Goal: Information Seeking & Learning: Learn about a topic

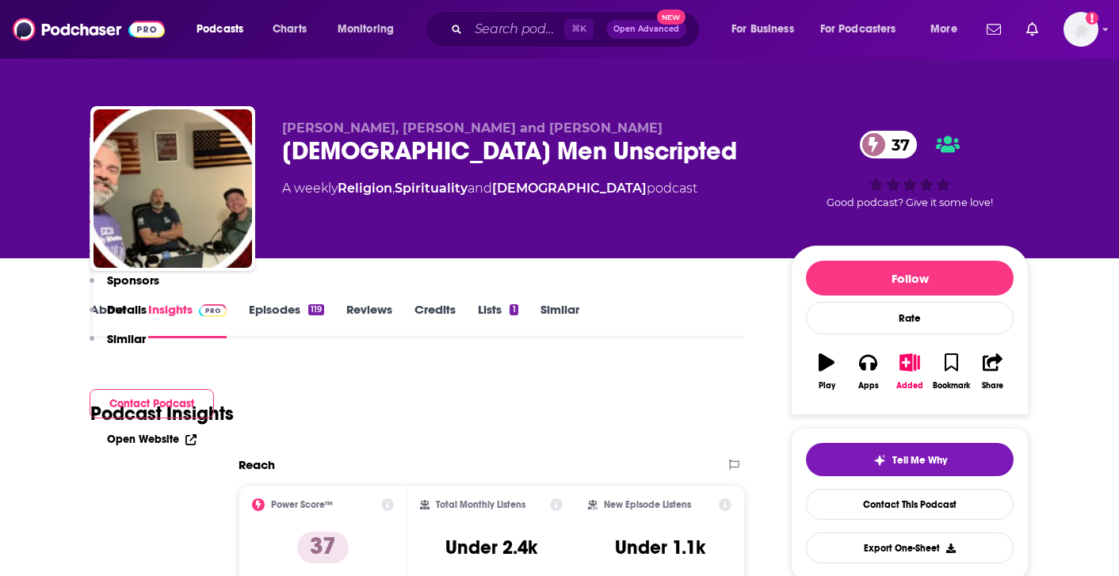
scroll to position [1082, 0]
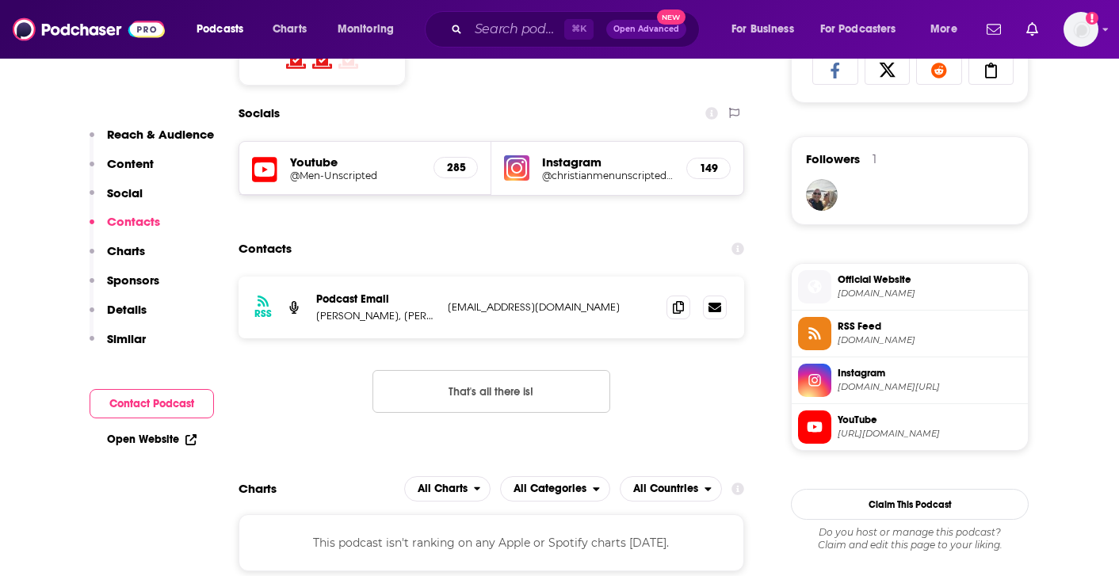
click at [946, 294] on span "[DOMAIN_NAME]" at bounding box center [930, 294] width 184 height 12
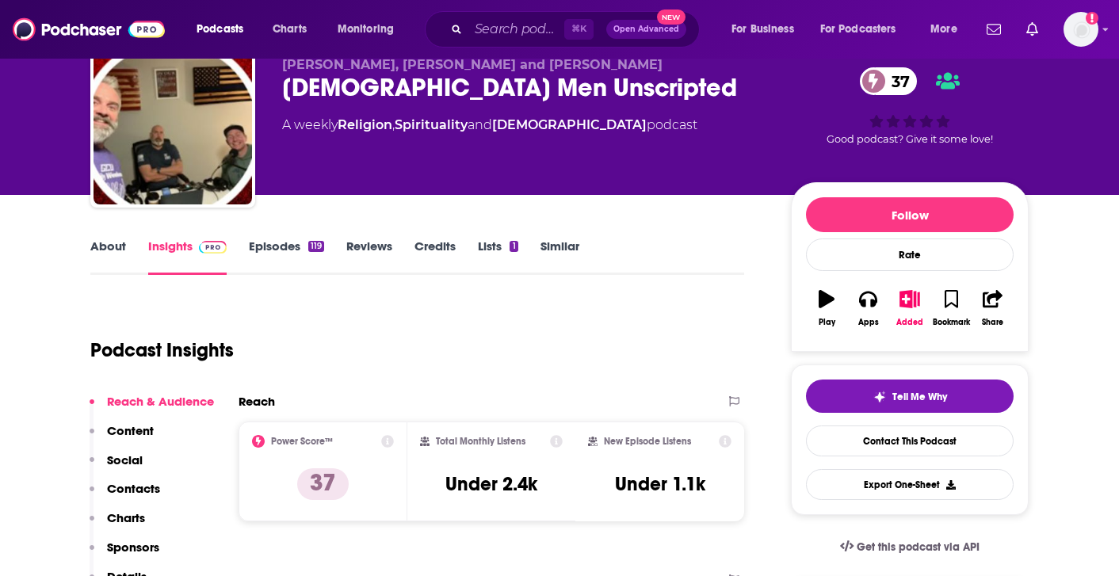
scroll to position [0, 0]
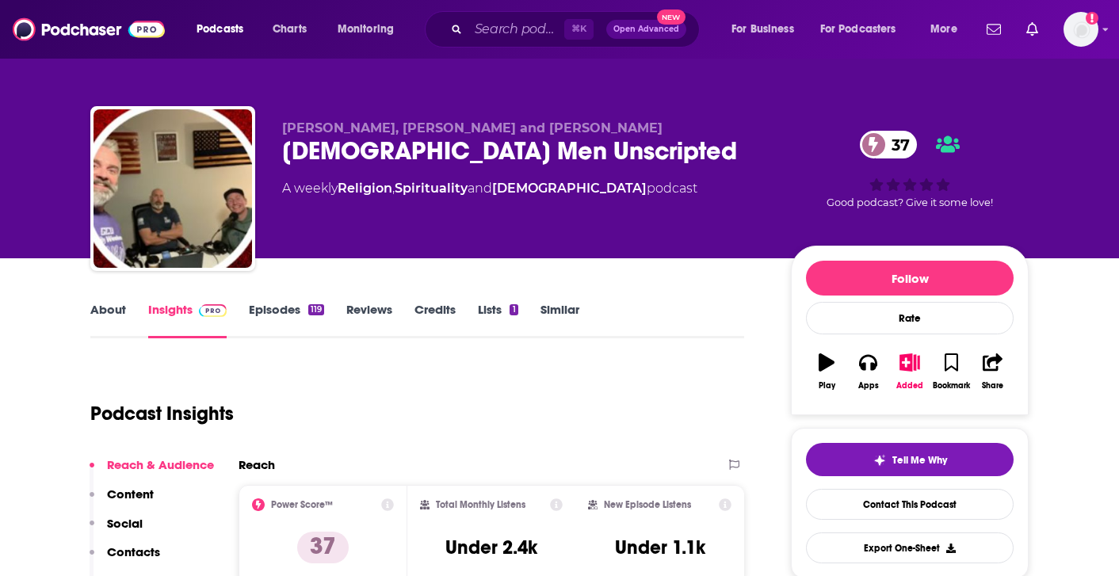
click at [286, 314] on link "Episodes 119" at bounding box center [286, 320] width 75 height 36
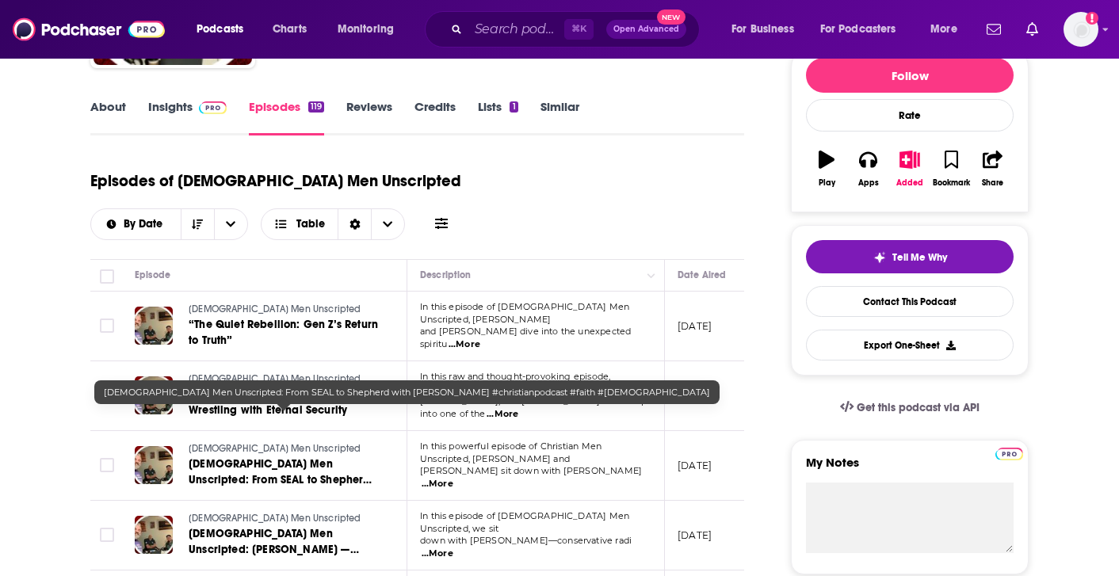
scroll to position [208, 0]
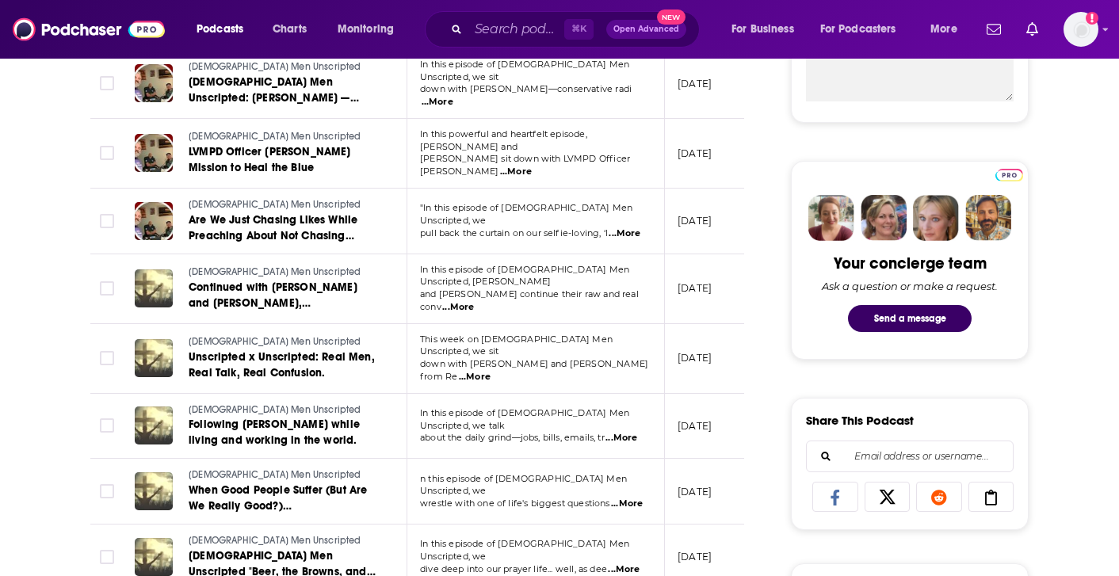
scroll to position [678, 0]
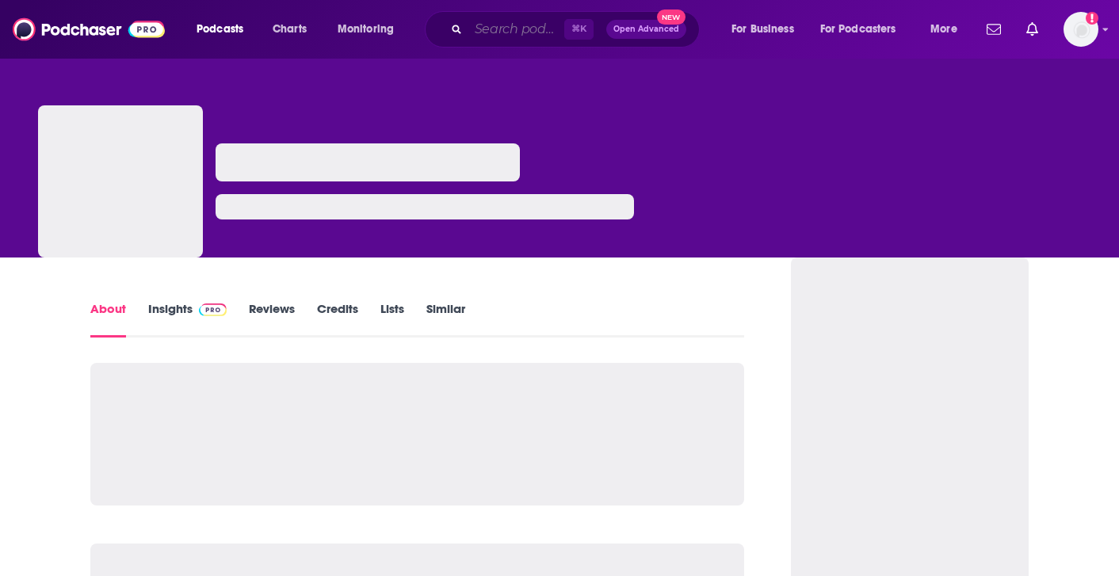
click at [487, 35] on input "Search podcasts, credits, & more..." at bounding box center [516, 29] width 96 height 25
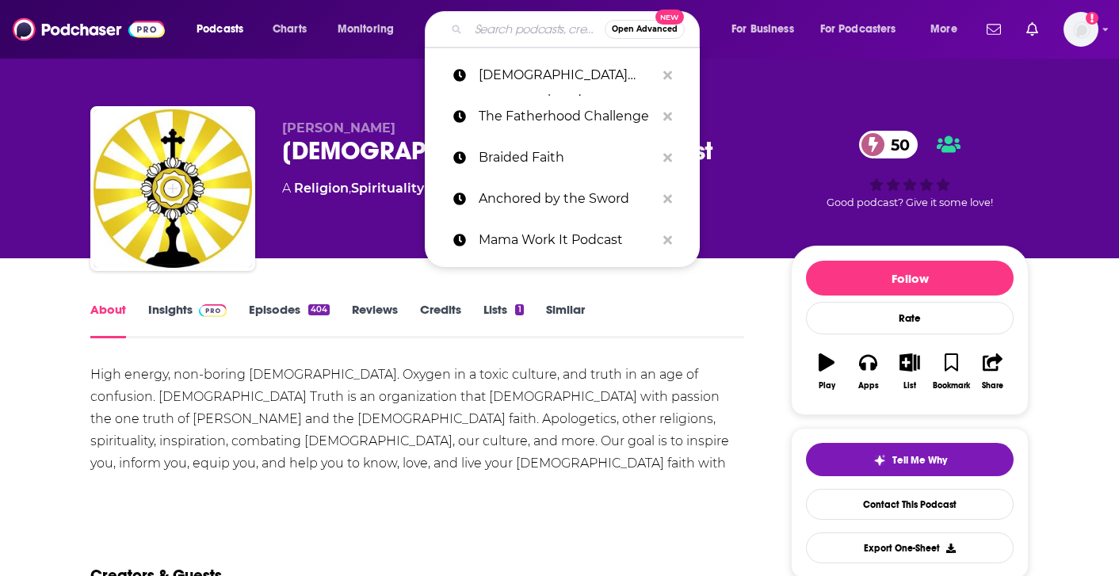
paste input "[DEMOGRAPHIC_DATA] Business Leader Podcast"
type input "[DEMOGRAPHIC_DATA] Business Leader Podcast"
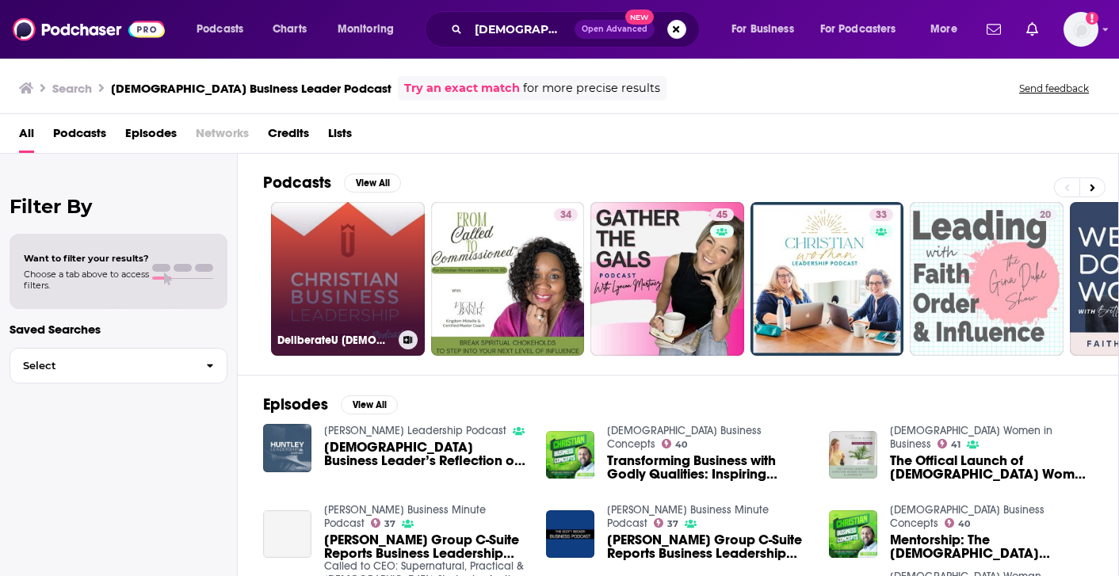
click at [380, 243] on link "DeliberateU [DEMOGRAPHIC_DATA] Business Leadership Podcast" at bounding box center [348, 279] width 154 height 154
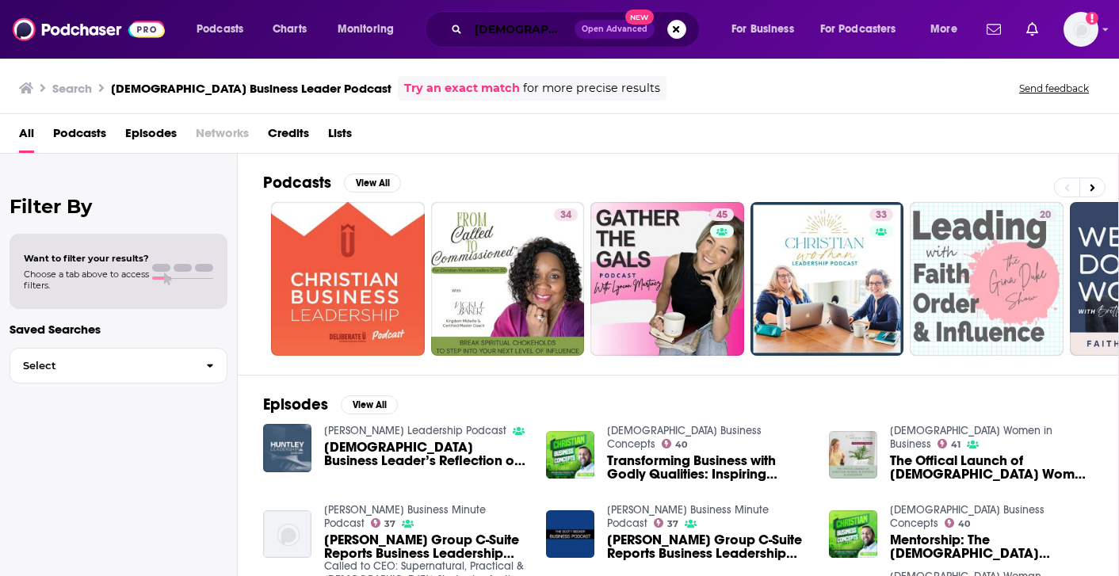
click at [498, 32] on input "[DEMOGRAPHIC_DATA] Business Leader Podcast" at bounding box center [521, 29] width 106 height 25
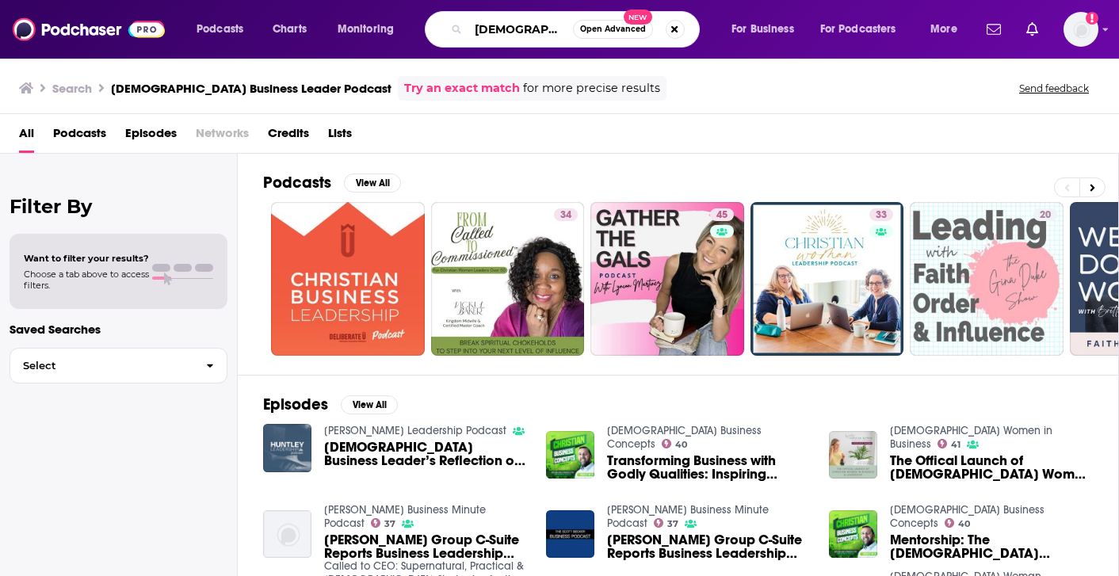
paste input "with [PERSON_NAME]"
type input "[DEMOGRAPHIC_DATA] Business Leader with [PERSON_NAME]"
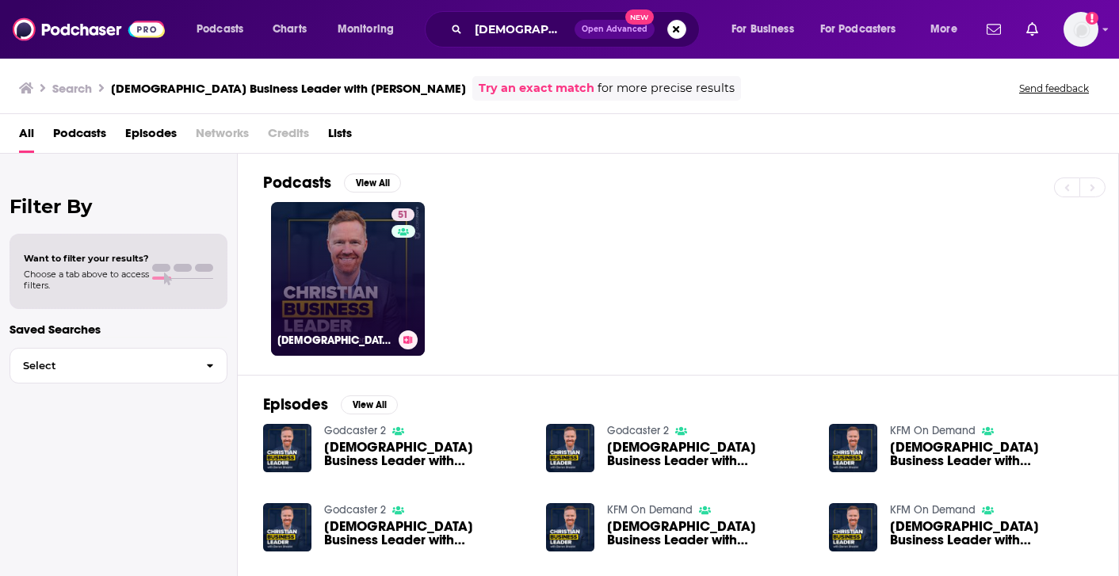
click at [383, 238] on link "51 [DEMOGRAPHIC_DATA] Business Leader with [PERSON_NAME]" at bounding box center [348, 279] width 154 height 154
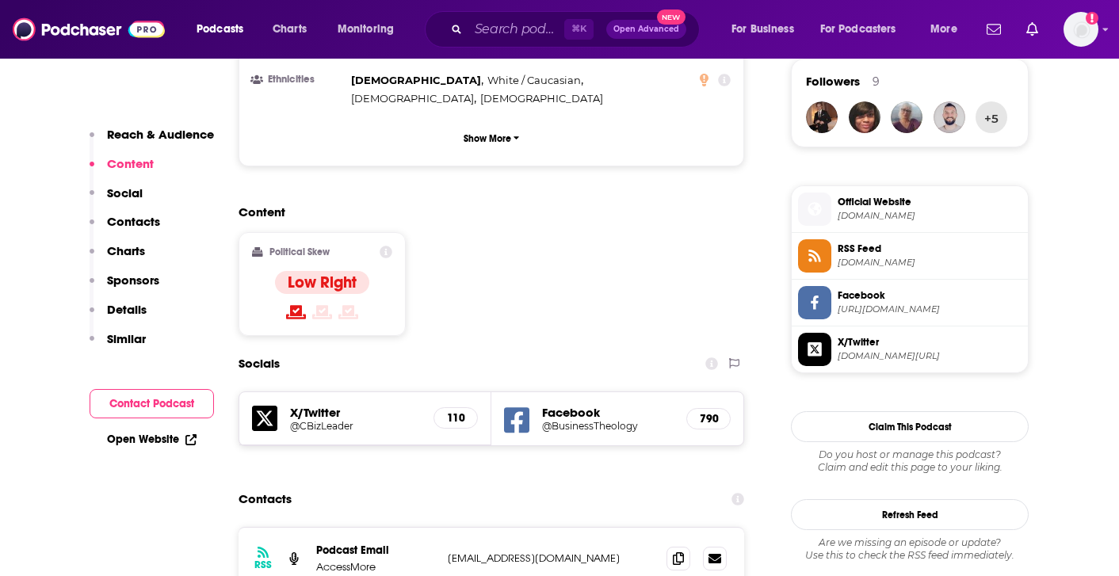
scroll to position [1257, 0]
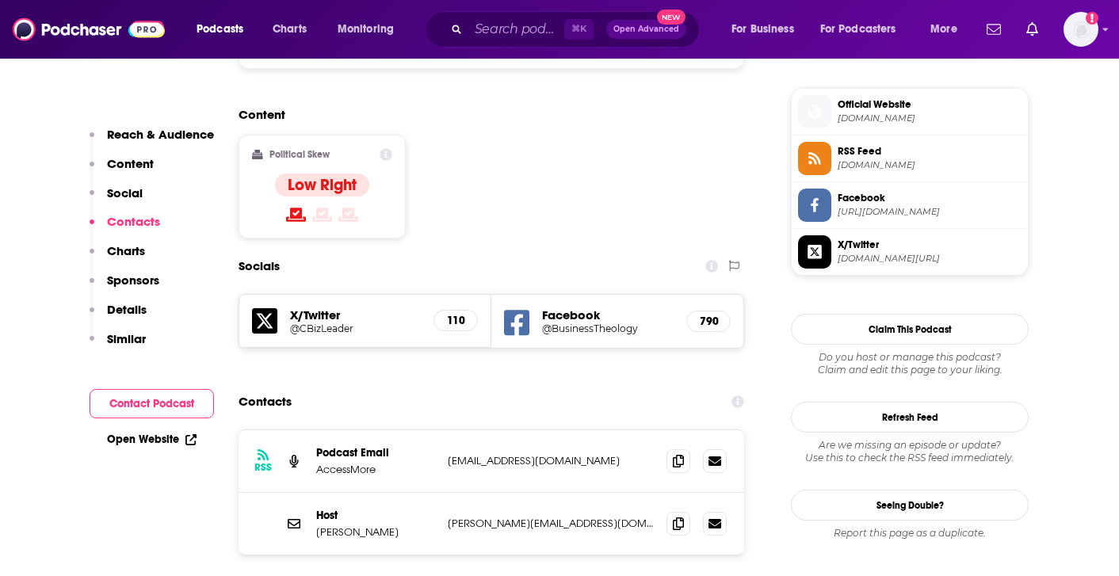
click at [628, 323] on h5 "@BusinessTheology" at bounding box center [608, 329] width 132 height 12
click at [884, 120] on span "[DOMAIN_NAME]" at bounding box center [930, 119] width 184 height 12
click at [485, 35] on input "Search podcasts, credits, & more..." at bounding box center [516, 29] width 96 height 25
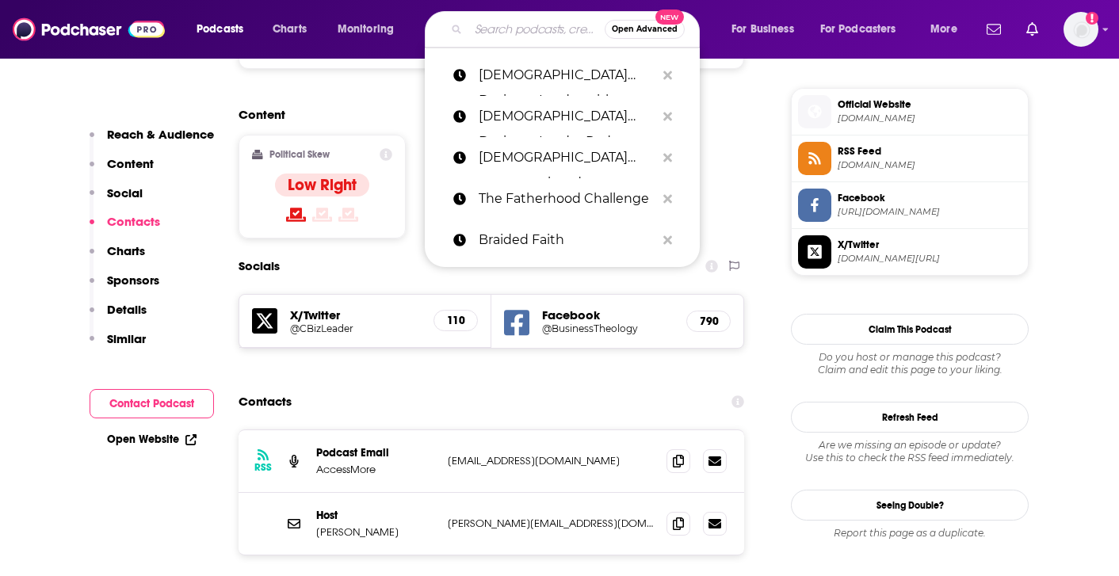
paste input "Talking Addiction & Recovery Podcast"
type input "Talking Addiction & Recovery Podcast"
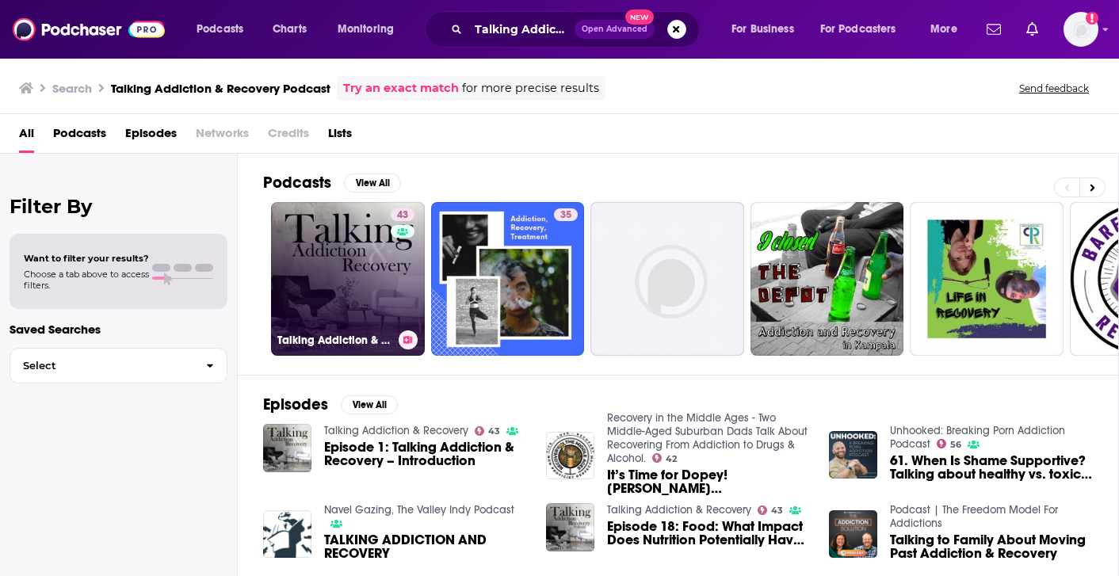
click at [376, 319] on link "43 Talking Addiction & Recovery" at bounding box center [348, 279] width 154 height 154
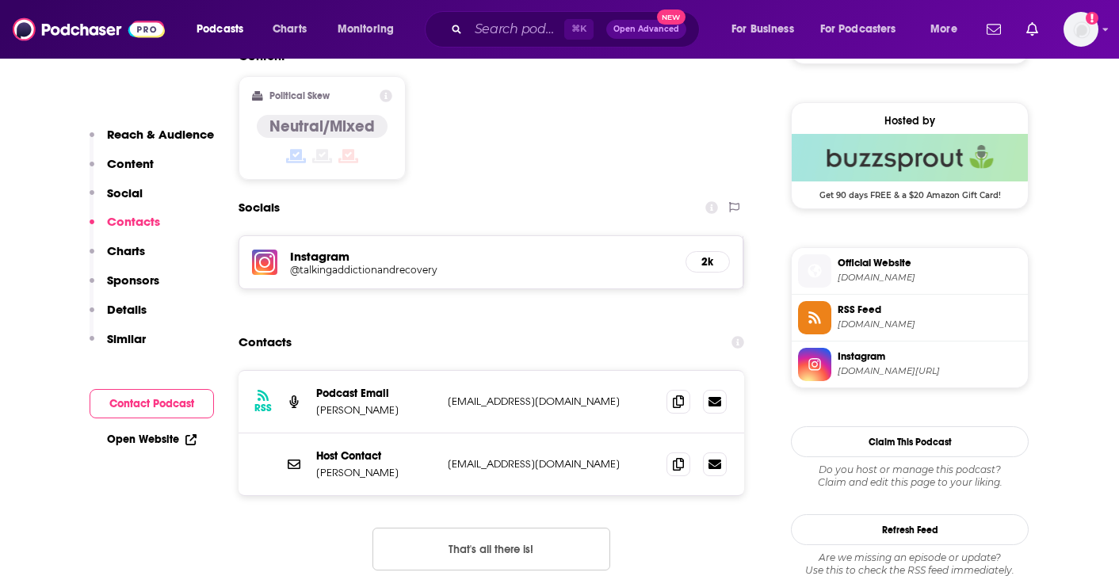
scroll to position [1244, 0]
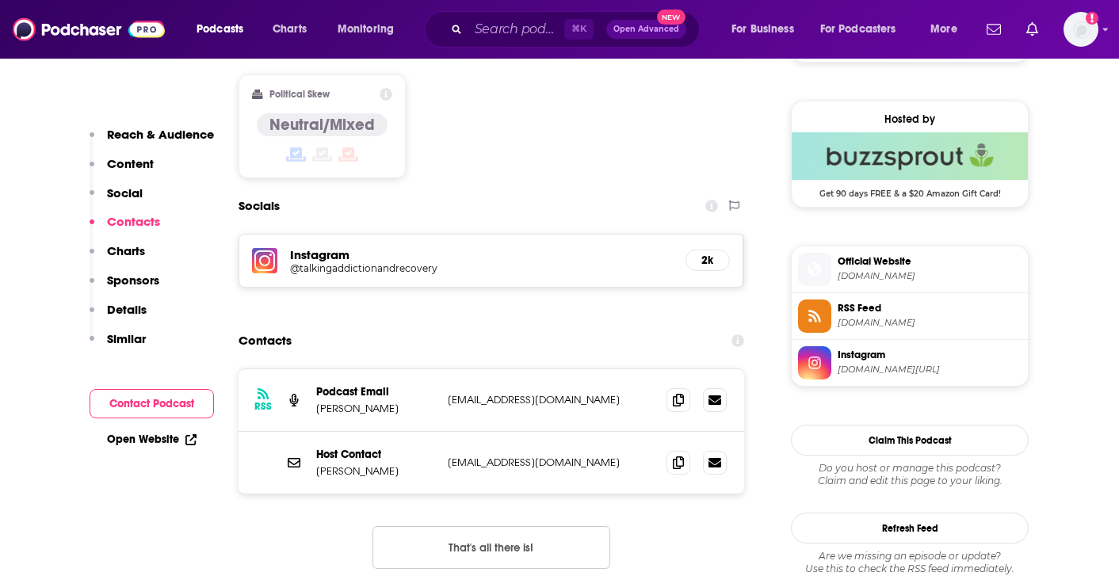
click at [414, 262] on h5 "@talkingaddictionandrecovery" at bounding box center [417, 268] width 254 height 12
click at [897, 277] on span "[DOMAIN_NAME]" at bounding box center [930, 276] width 184 height 12
click at [499, 29] on input "Search podcasts, credits, & more..." at bounding box center [516, 29] width 96 height 25
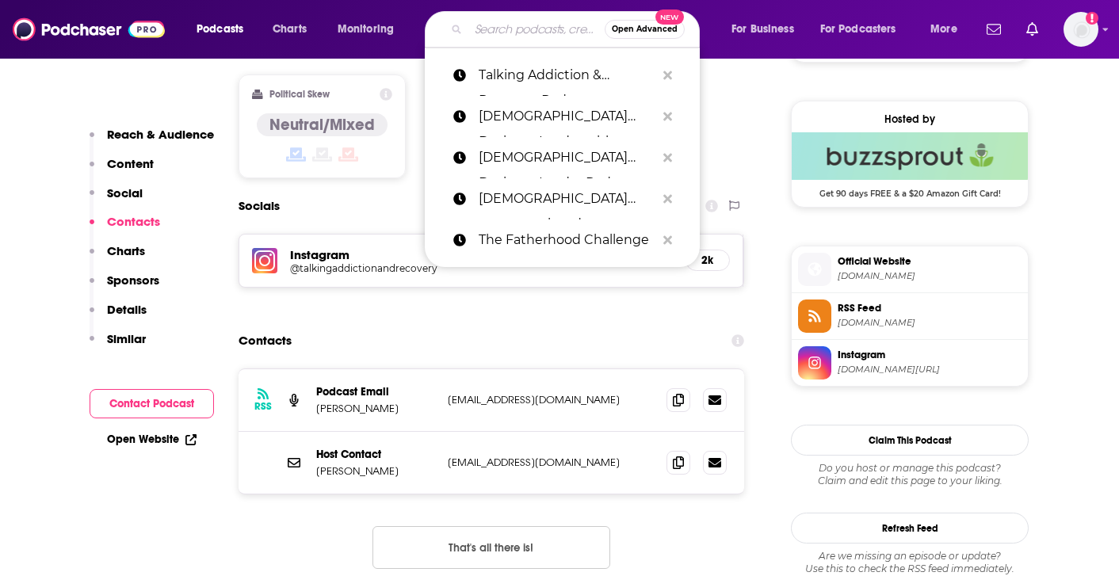
paste input "The Graceful Warrior - PRE INTERVIEW"
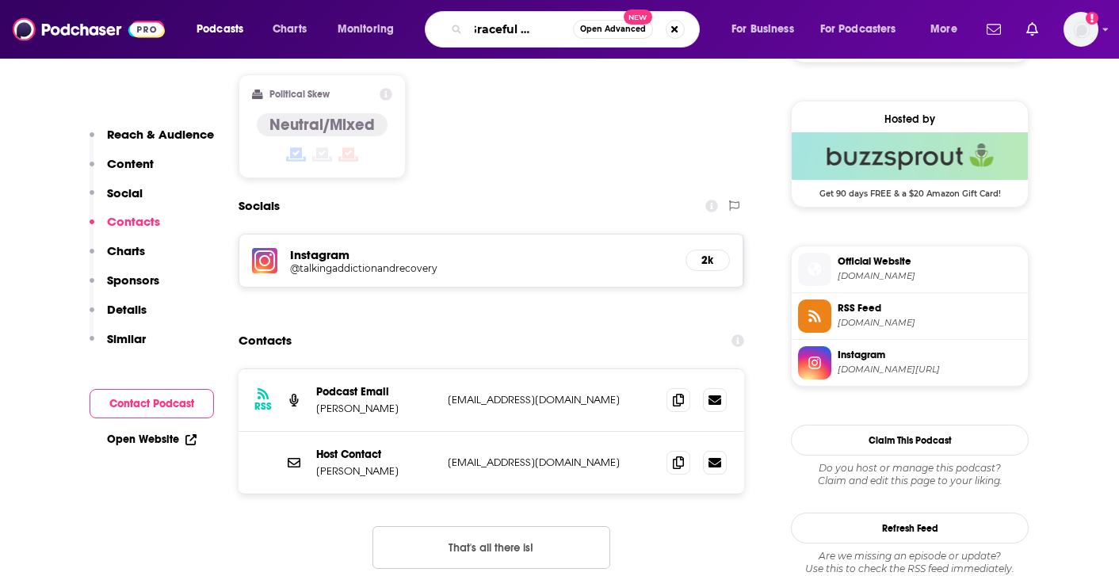
type input "The Graceful Warrior"
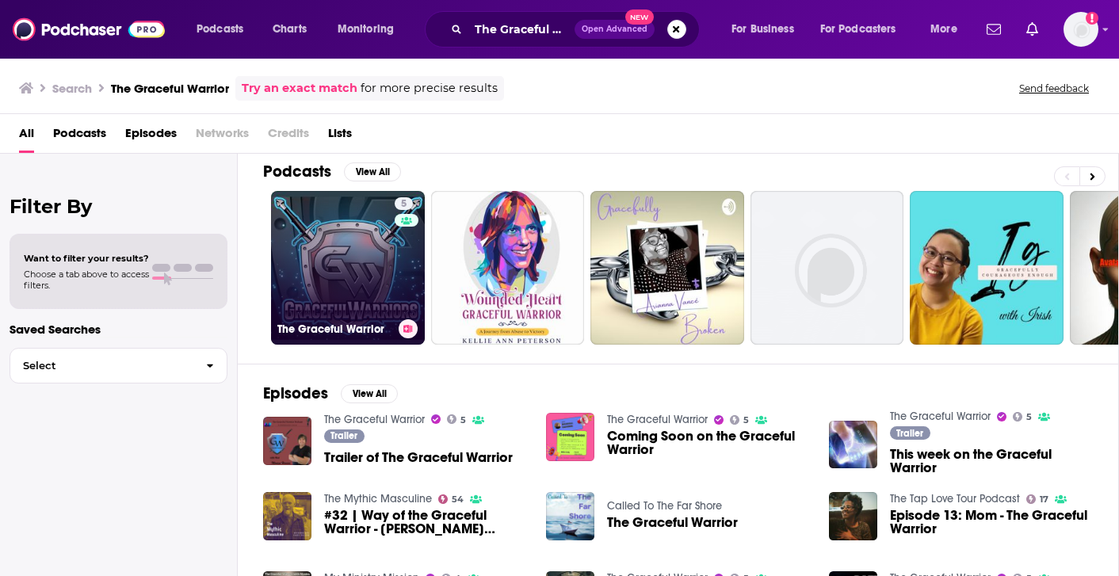
click at [363, 253] on link "5 The Graceful Warrior" at bounding box center [348, 268] width 154 height 154
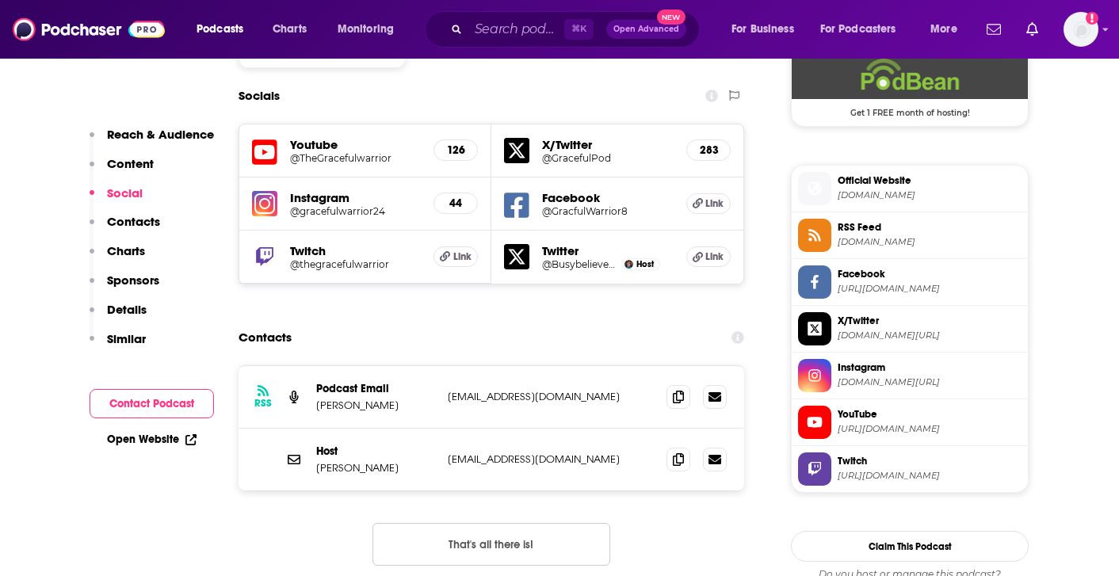
scroll to position [1200, 0]
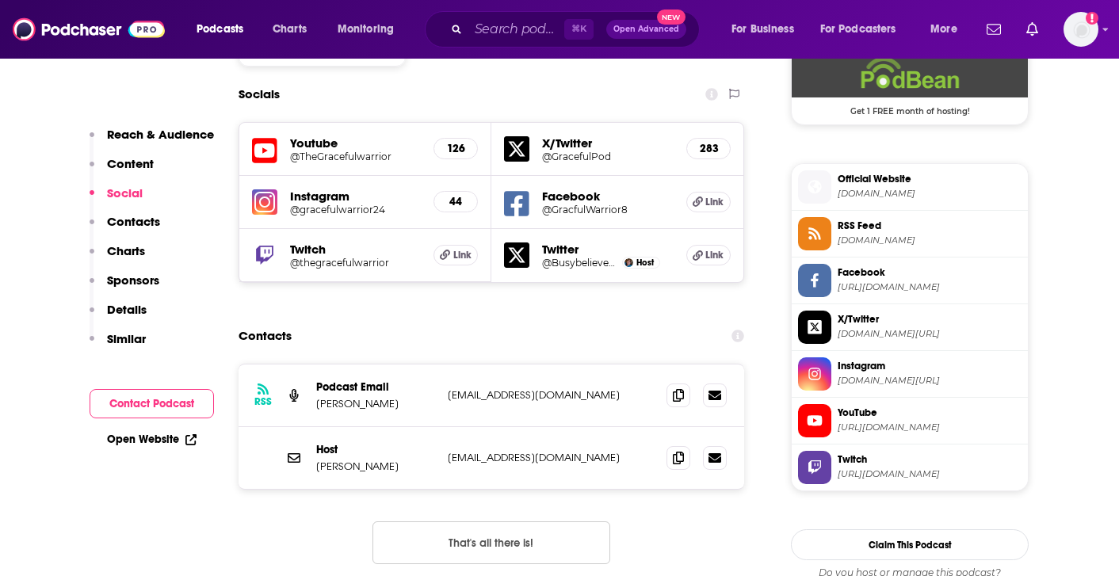
click at [364, 162] on h5 "@TheGracefulwarrior" at bounding box center [355, 157] width 131 height 12
click at [374, 212] on h5 "@gracefulwarrior24" at bounding box center [355, 210] width 131 height 12
click at [573, 212] on h5 "@GracfulWarrior8" at bounding box center [608, 210] width 132 height 12
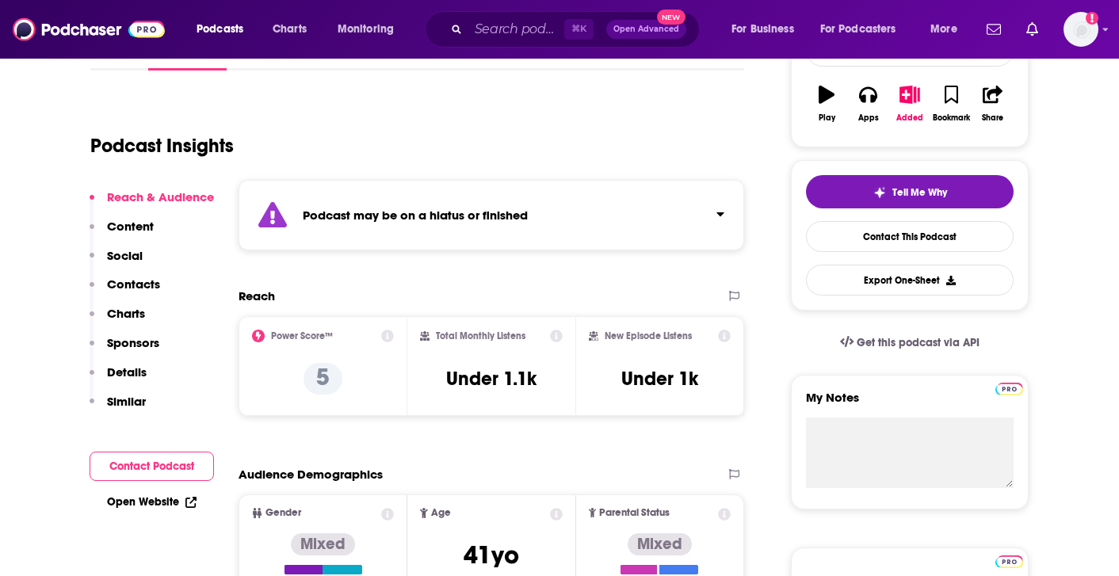
scroll to position [264, 0]
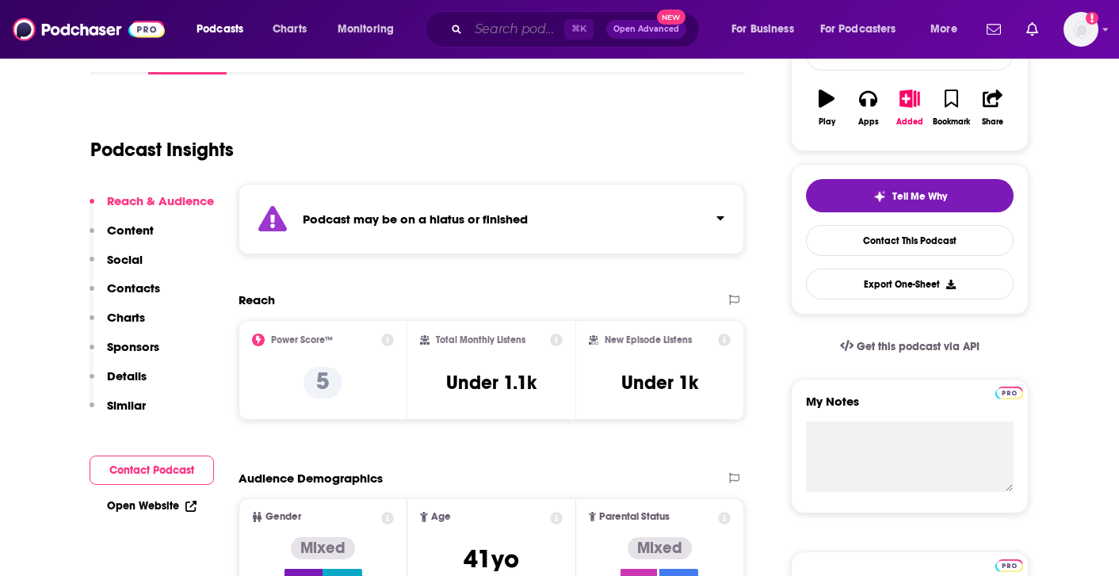
click at [509, 37] on input "Search podcasts, credits, & more..." at bounding box center [516, 29] width 96 height 25
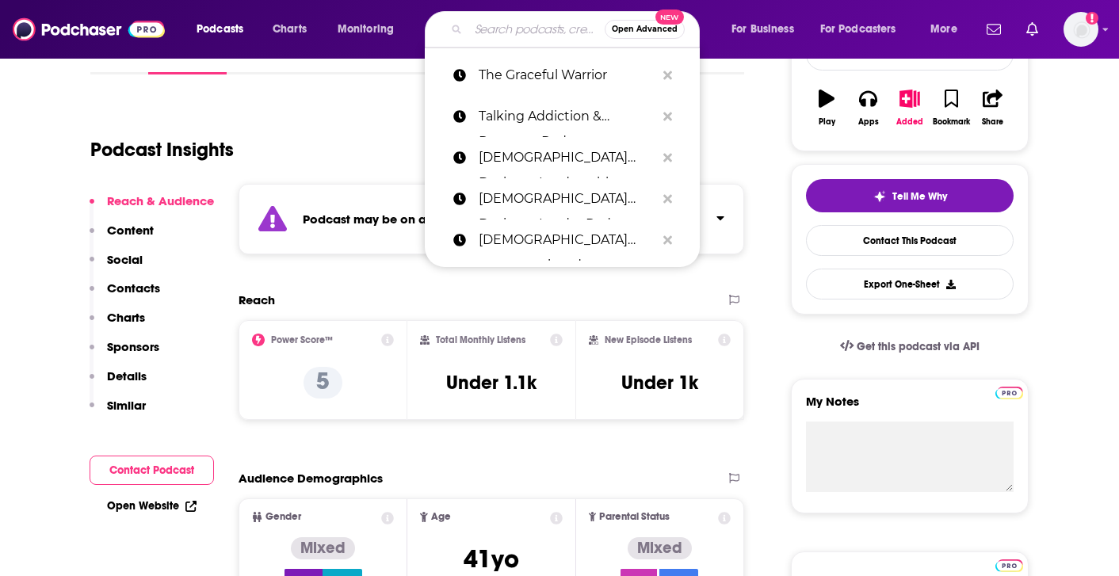
paste input "The Way of Valor Podcast"
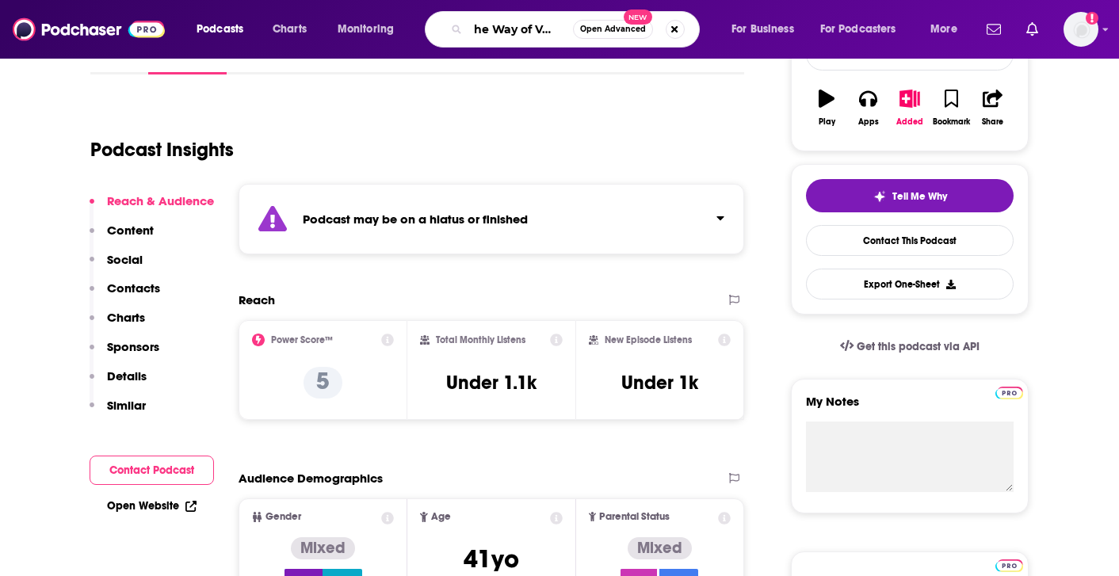
type input "The Way of Valor"
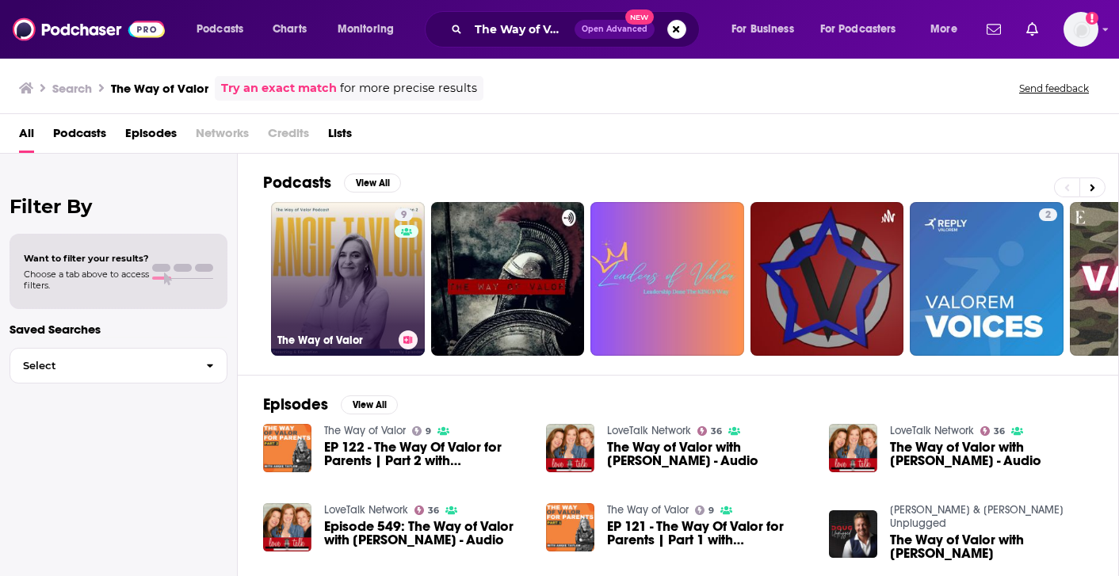
click at [358, 286] on link "9 The Way of Valor" at bounding box center [348, 279] width 154 height 154
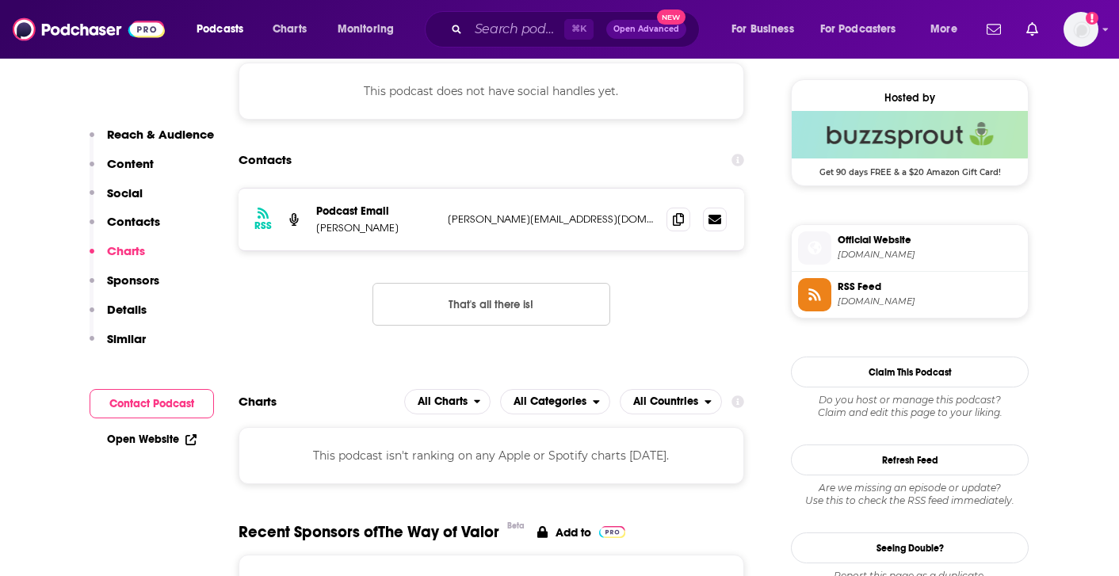
scroll to position [1138, 0]
click at [912, 261] on span "[DOMAIN_NAME]" at bounding box center [930, 256] width 184 height 12
click at [522, 29] on input "Search podcasts, credits, & more..." at bounding box center [516, 29] width 96 height 25
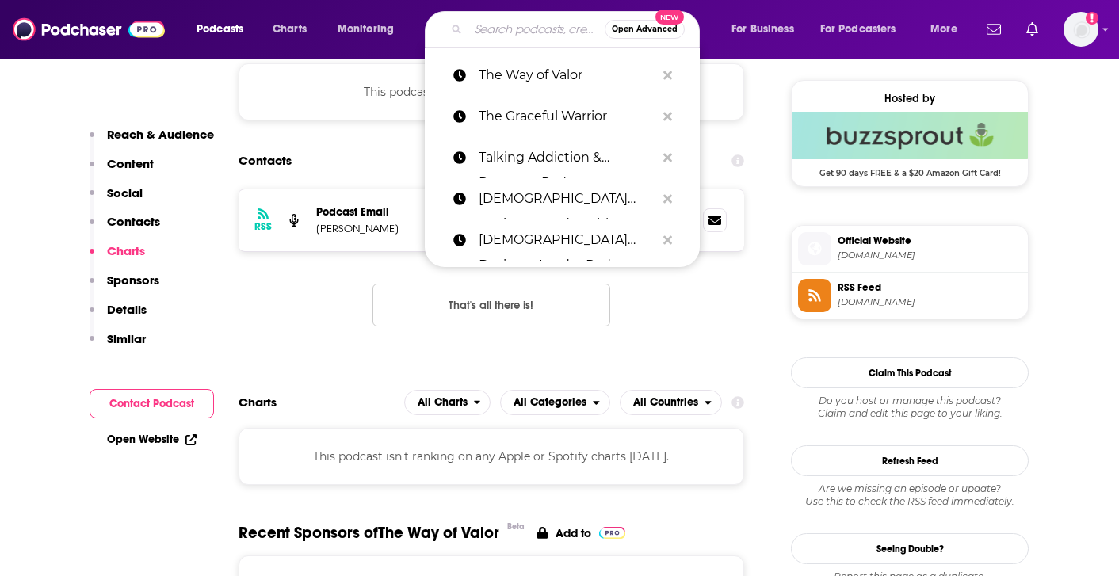
paste input "[DEMOGRAPHIC_DATA] men unscripted"
type input "[DEMOGRAPHIC_DATA] men unscripted"
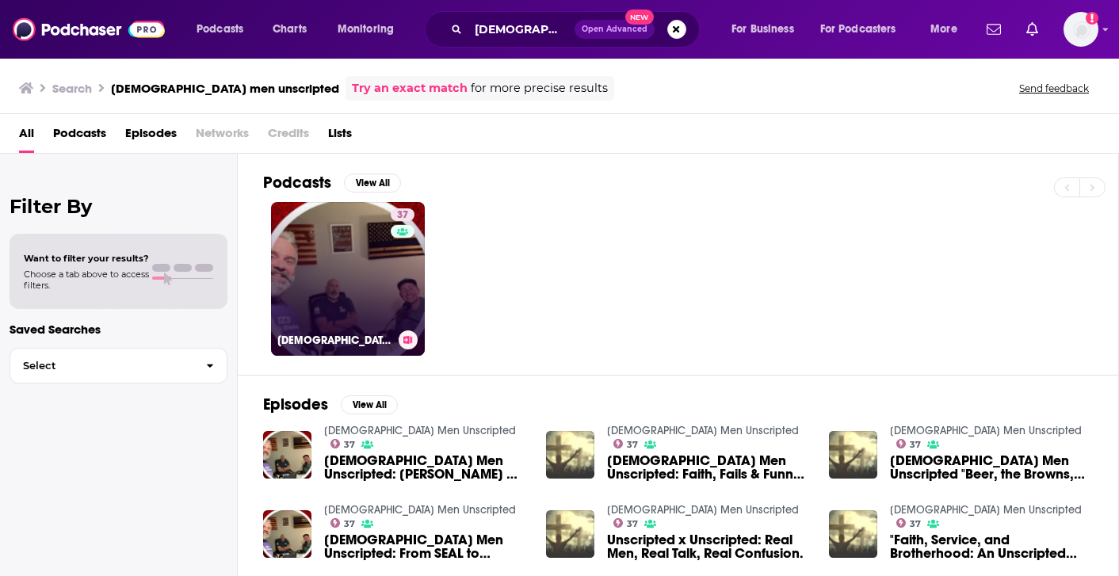
click at [346, 213] on link "37 [DEMOGRAPHIC_DATA] Men Unscripted" at bounding box center [348, 279] width 154 height 154
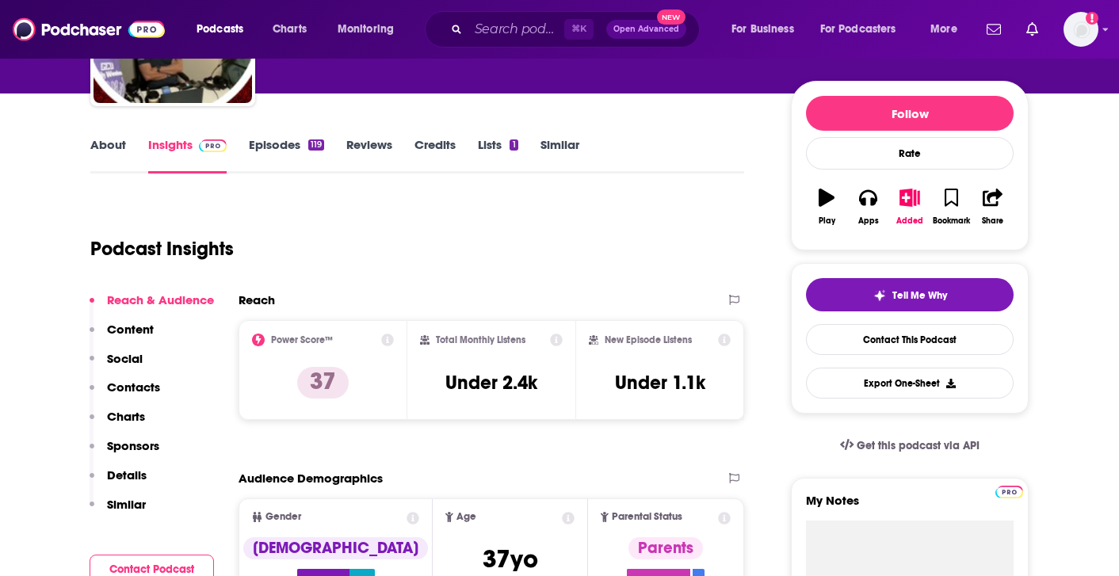
scroll to position [187, 0]
